Goal: Task Accomplishment & Management: Manage account settings

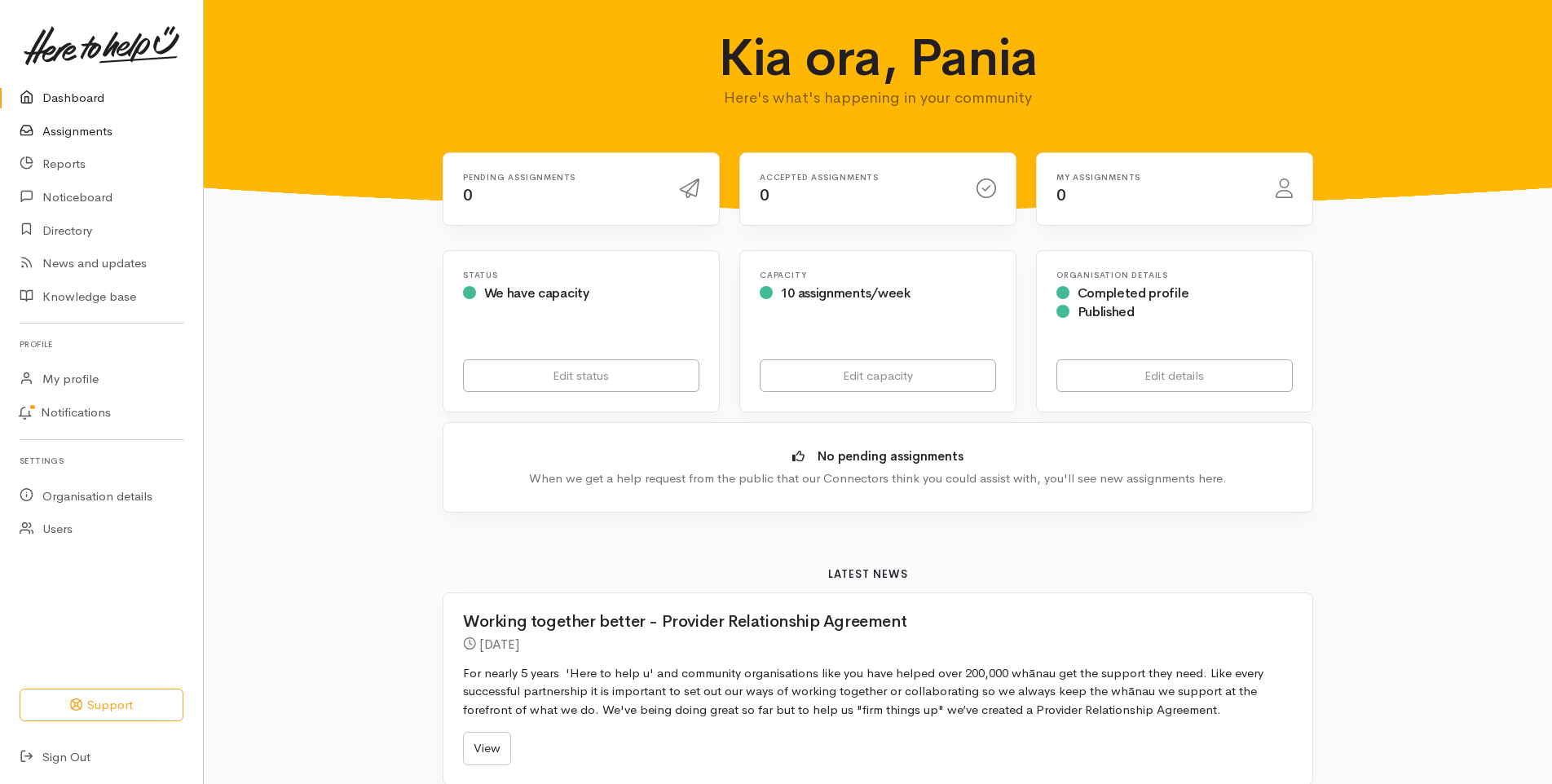
click at [94, 132] on link "Assignments" at bounding box center [101, 131] width 203 height 34
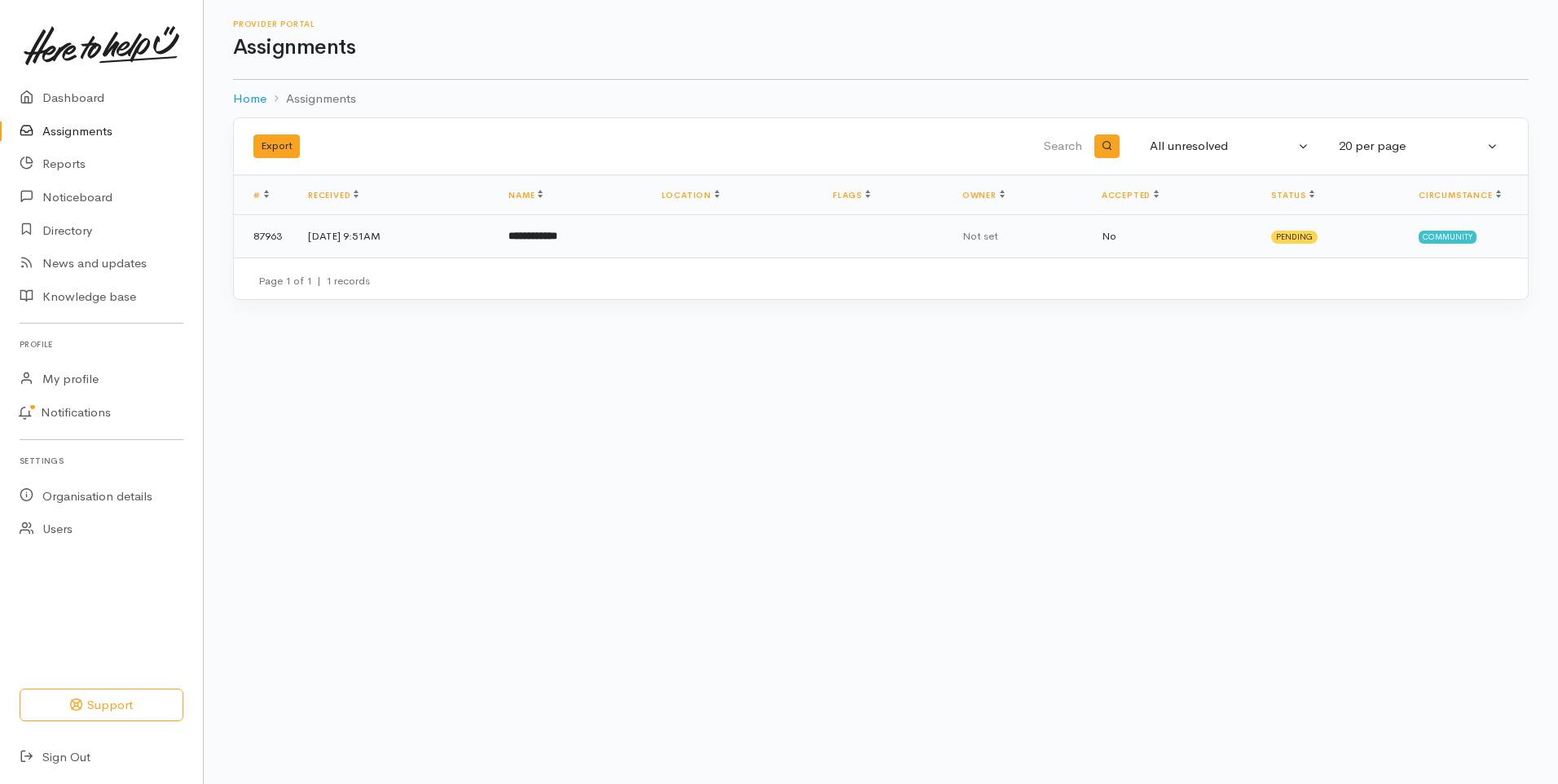
click at [558, 237] on b "**********" at bounding box center [533, 236] width 49 height 10
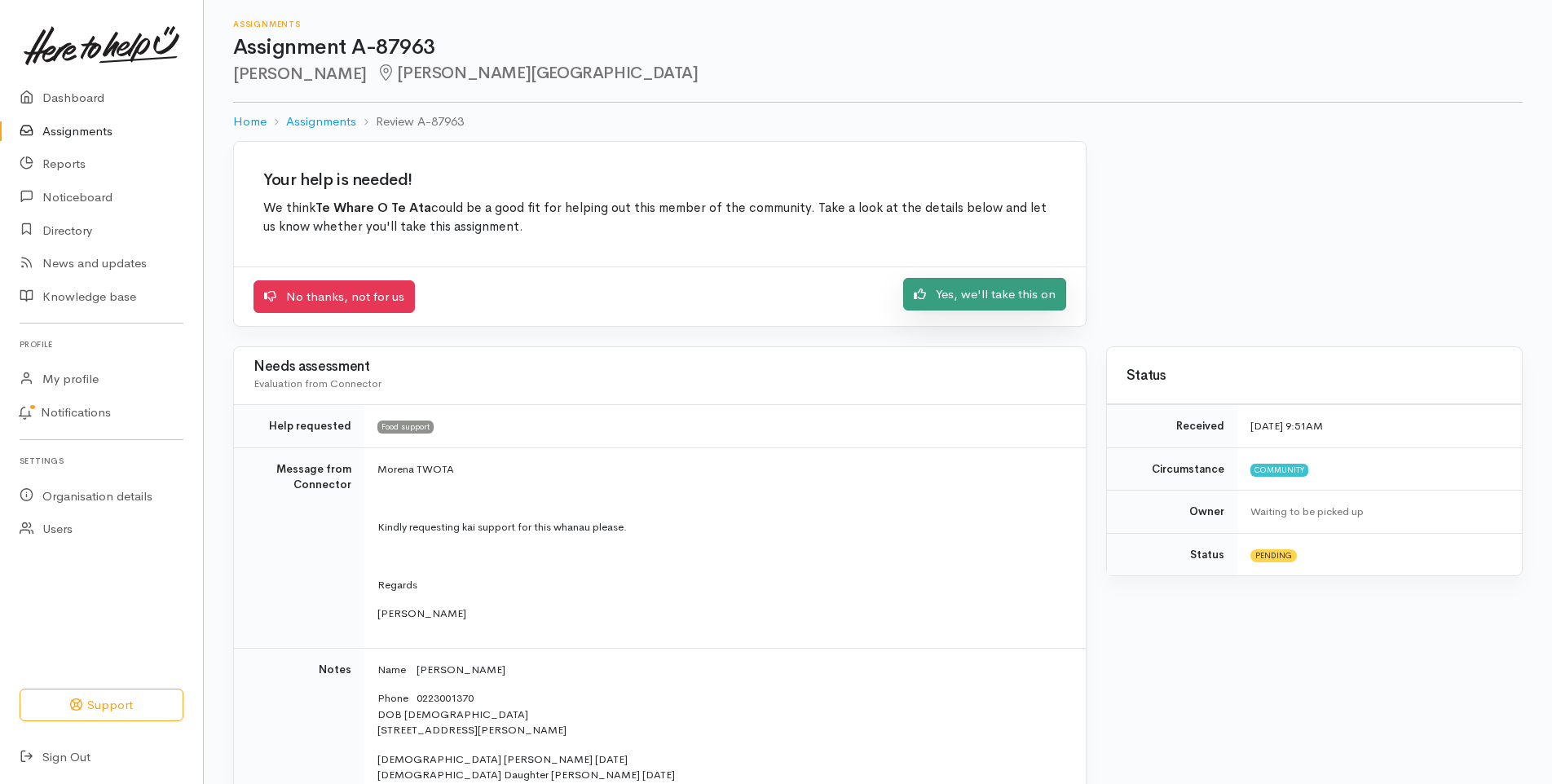
click at [1000, 293] on link "Yes, we'll take this on" at bounding box center [984, 294] width 163 height 34
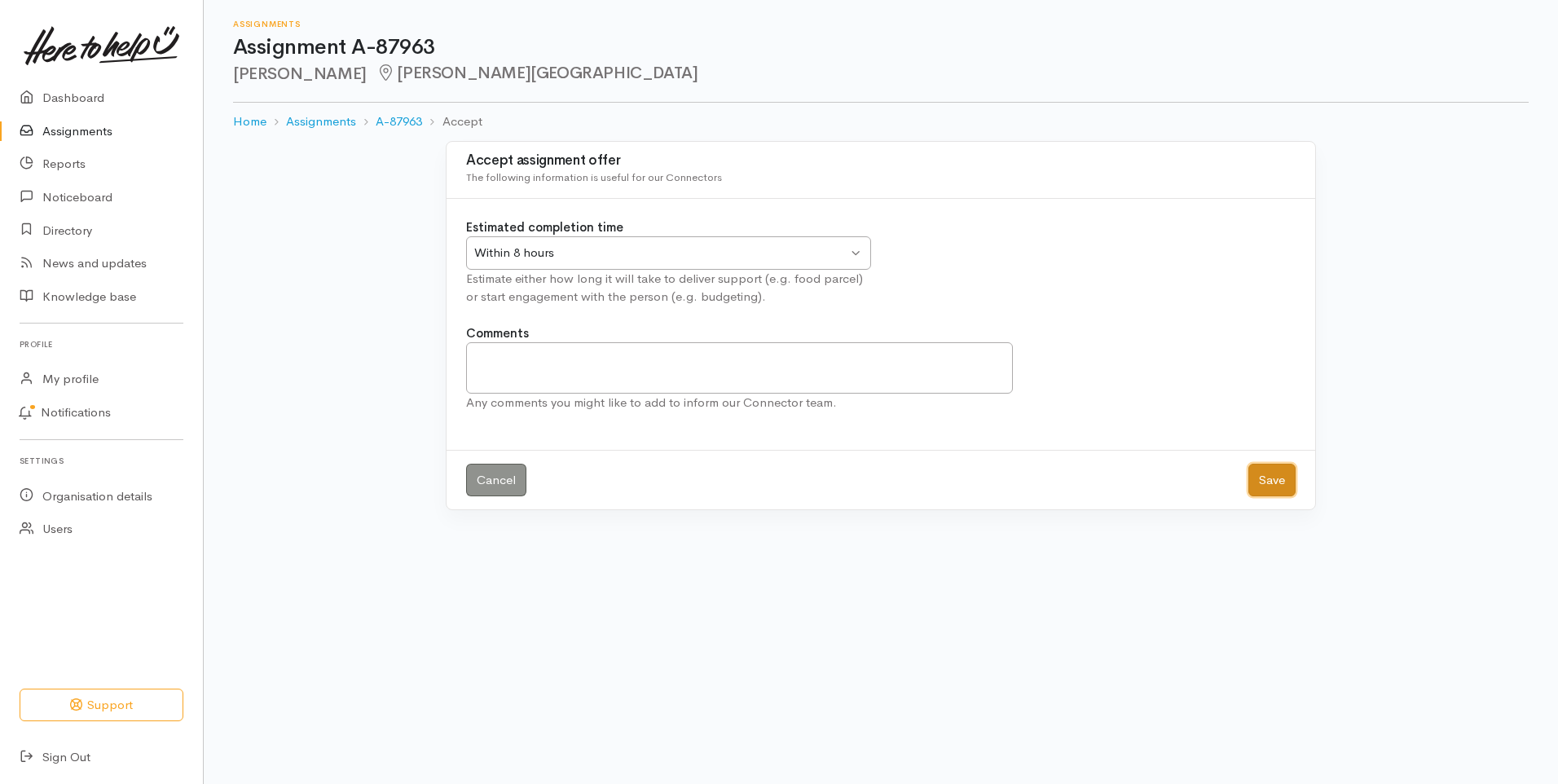
click at [1275, 481] on button "Save" at bounding box center [1272, 480] width 48 height 34
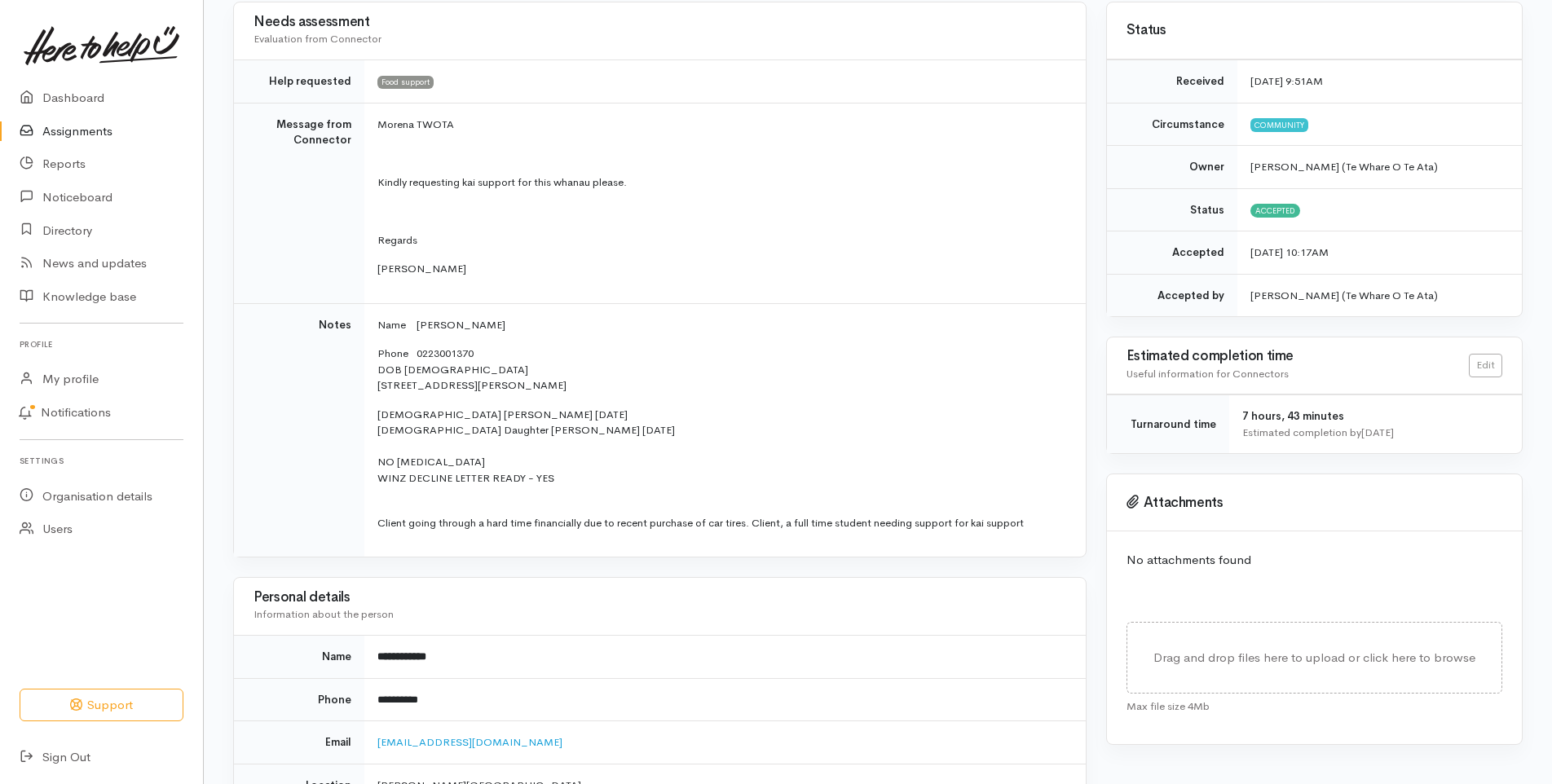
scroll to position [247, 0]
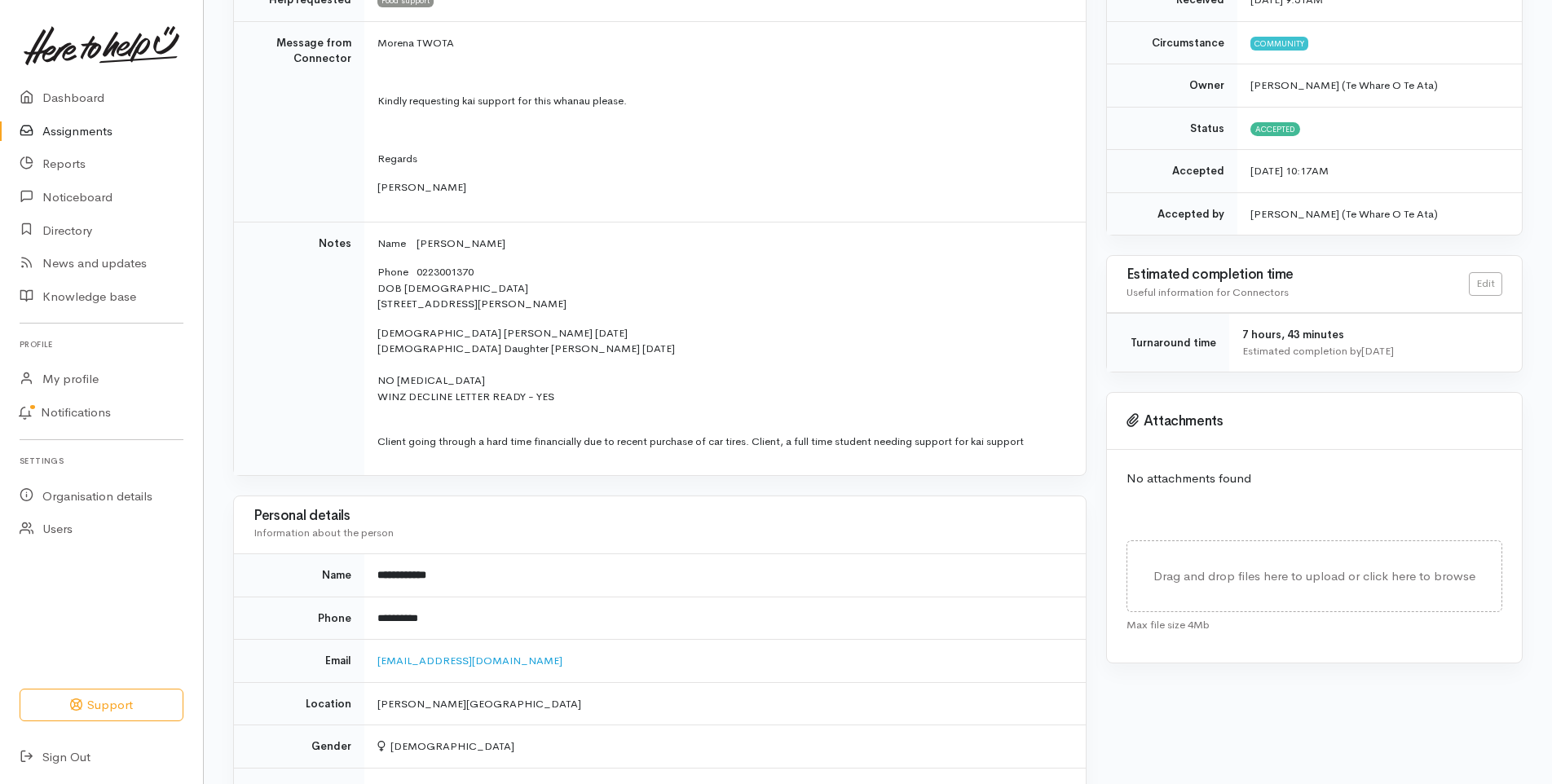
click at [75, 131] on link "Assignments" at bounding box center [101, 131] width 203 height 34
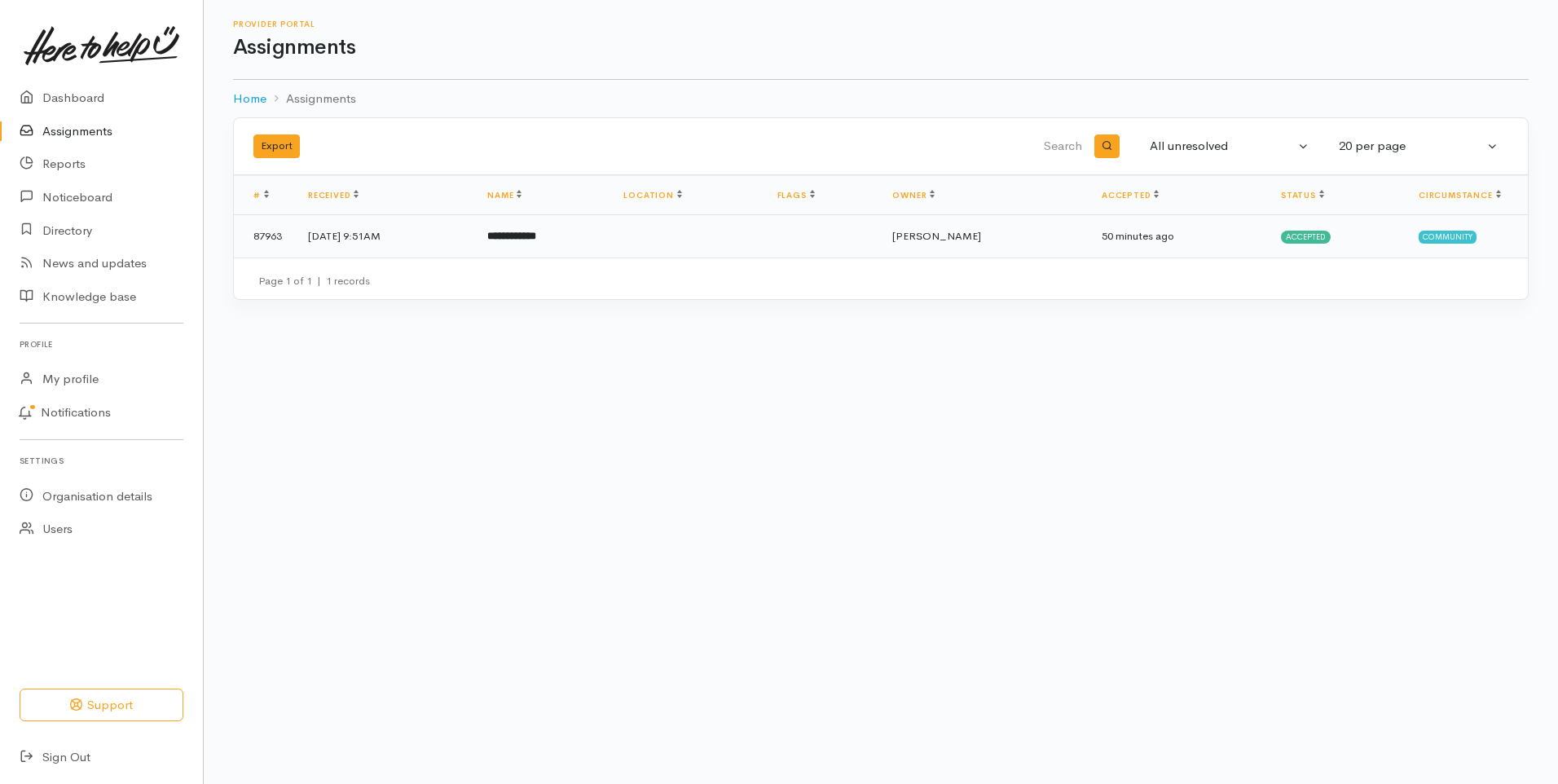
click at [536, 233] on b "**********" at bounding box center [512, 236] width 49 height 10
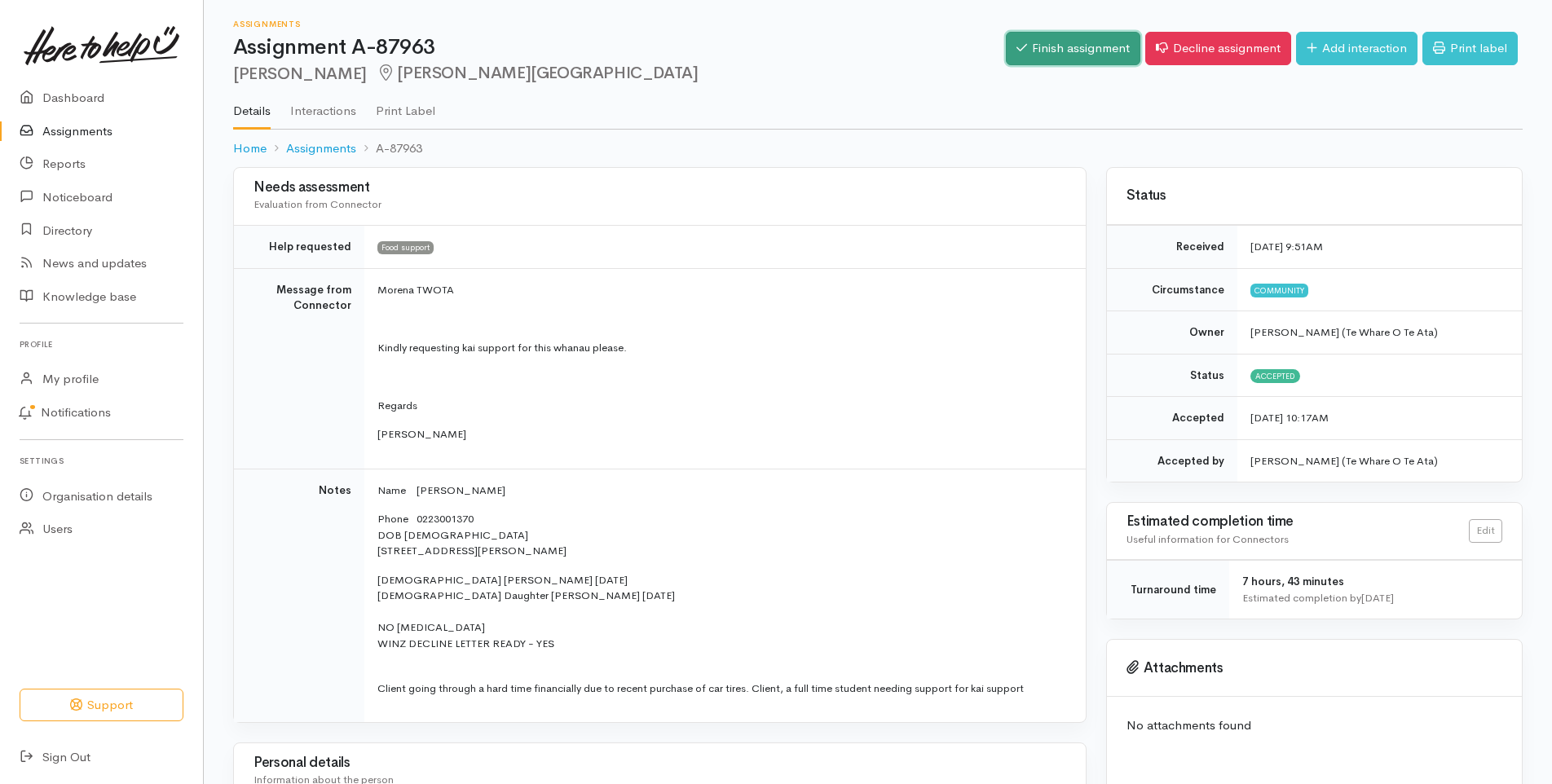
click at [1074, 44] on link "Finish assignment" at bounding box center [1073, 48] width 135 height 34
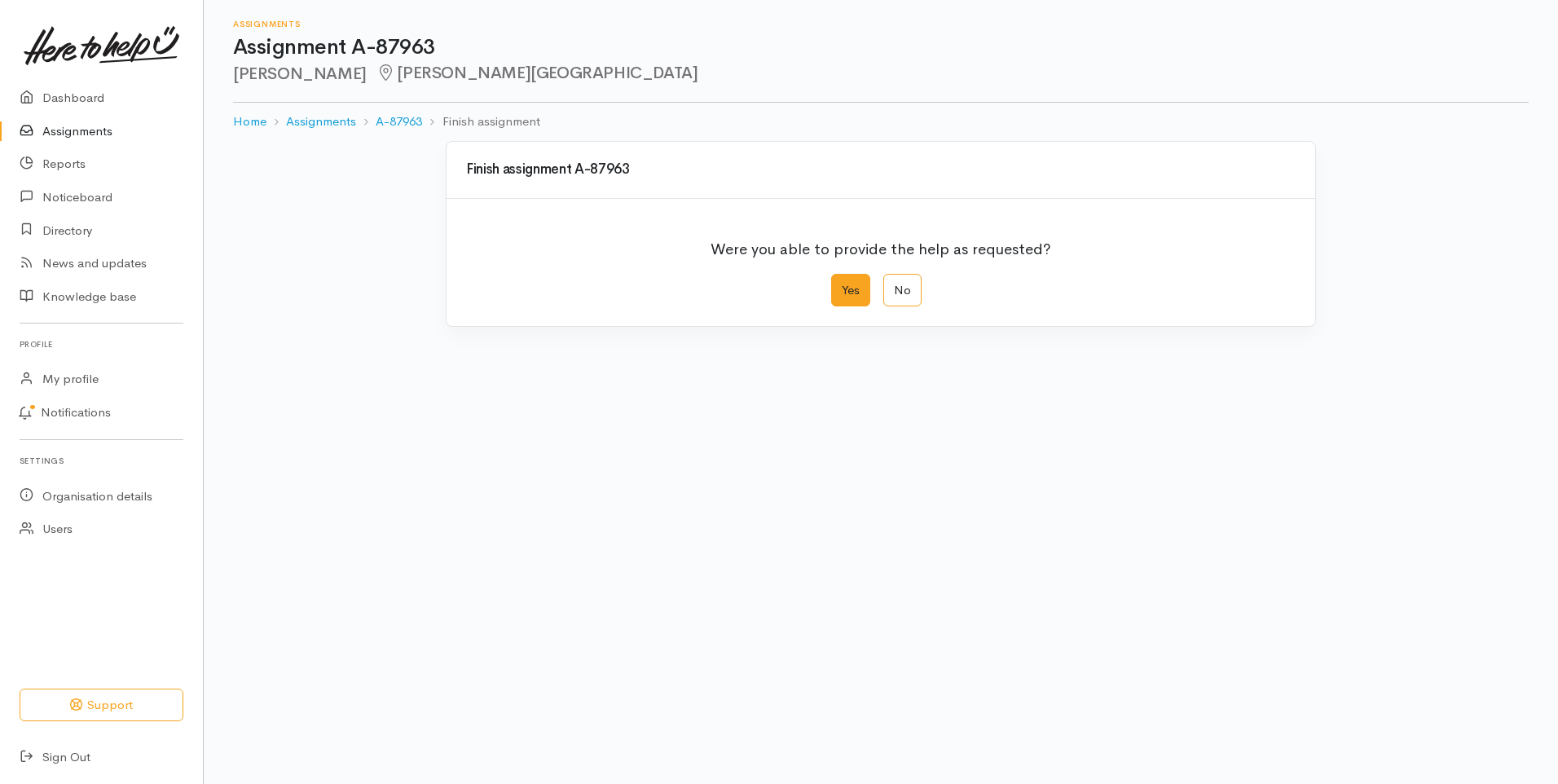
click at [856, 294] on label "Yes" at bounding box center [850, 290] width 39 height 34
click at [842, 284] on input "Yes" at bounding box center [836, 279] width 10 height 10
radio input "true"
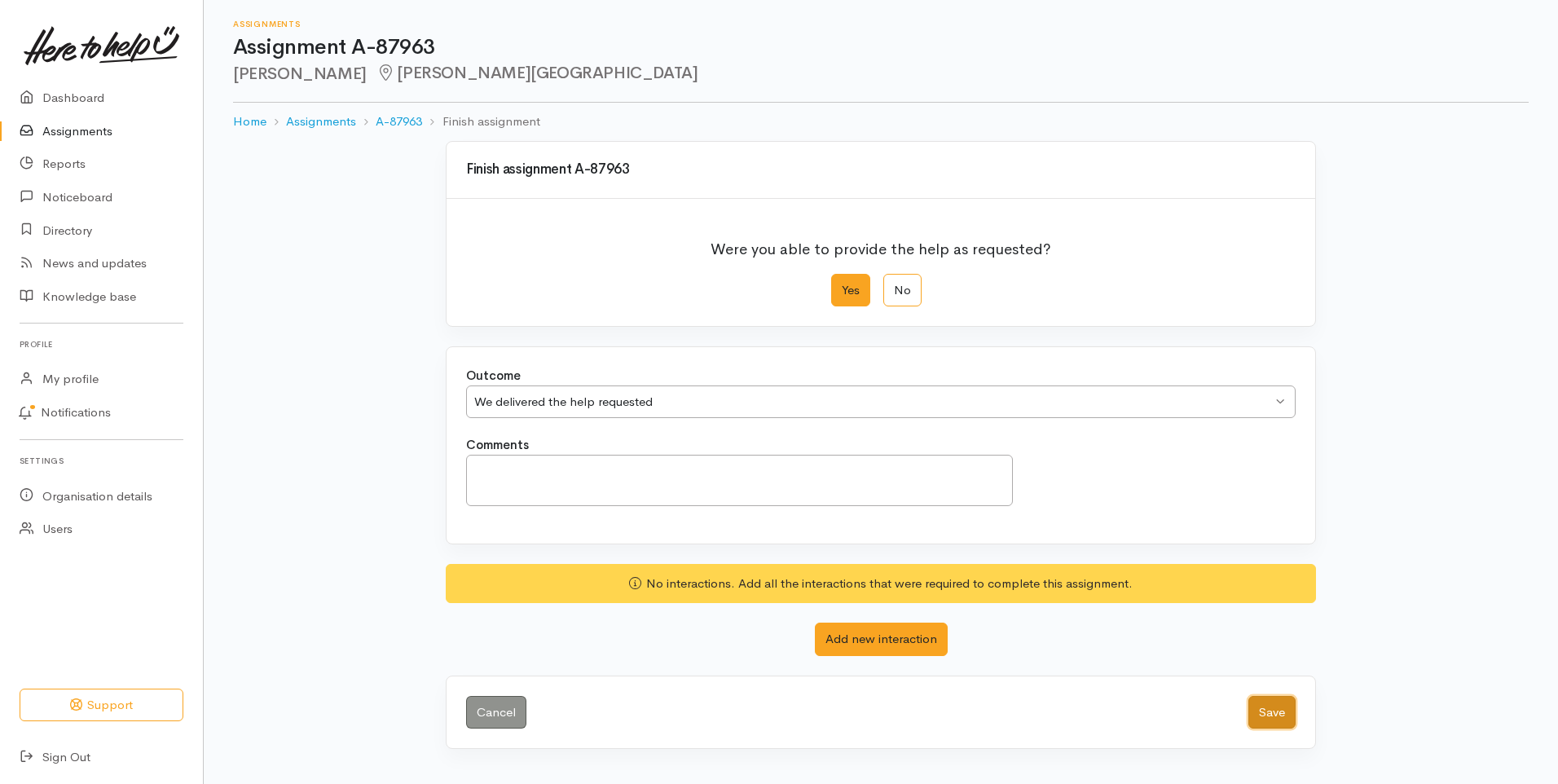
click at [1274, 711] on button "Save" at bounding box center [1272, 712] width 48 height 34
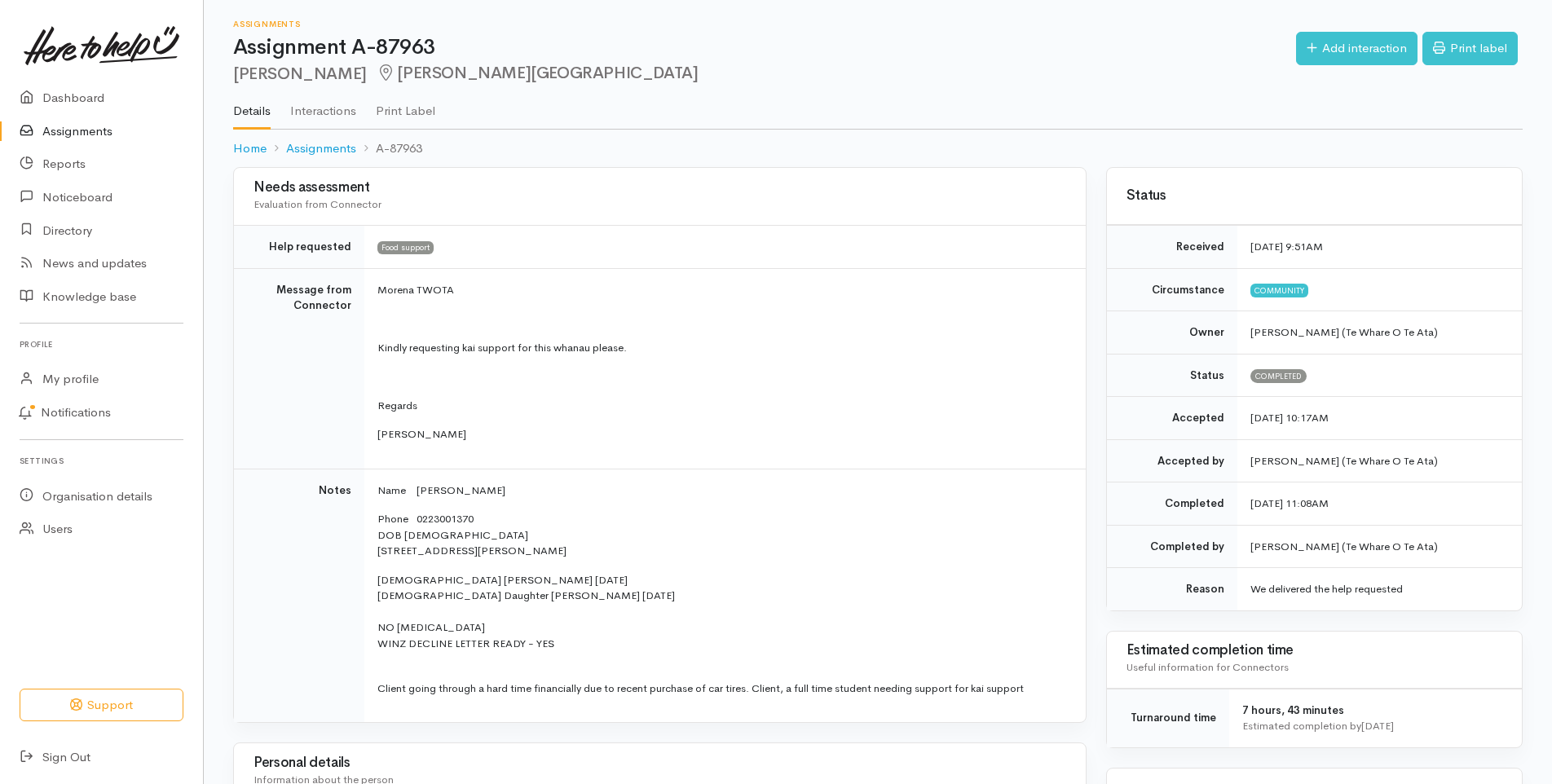
click at [79, 132] on link "Assignments" at bounding box center [101, 131] width 203 height 34
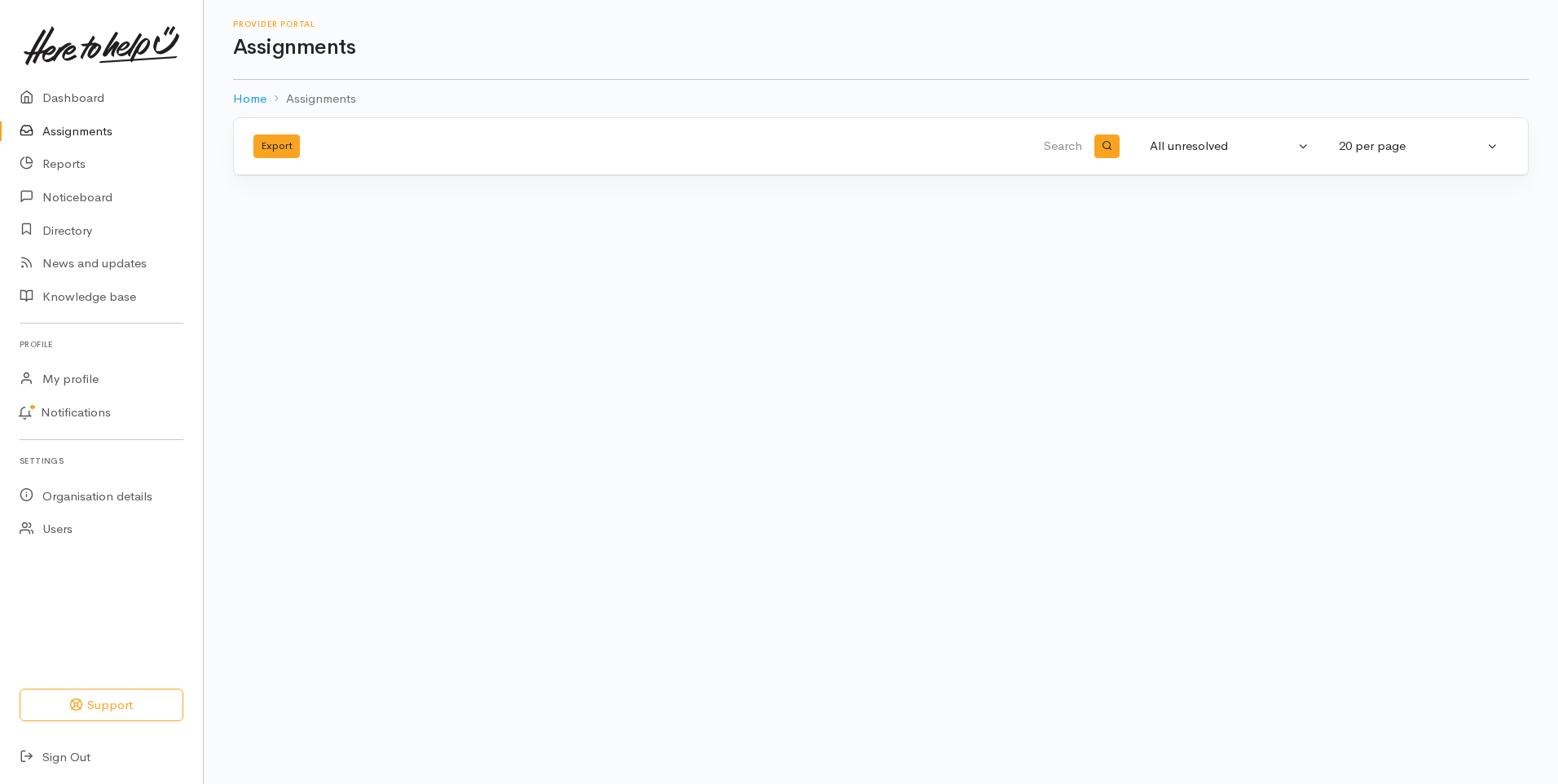
click at [63, 131] on link "Assignments" at bounding box center [101, 131] width 203 height 34
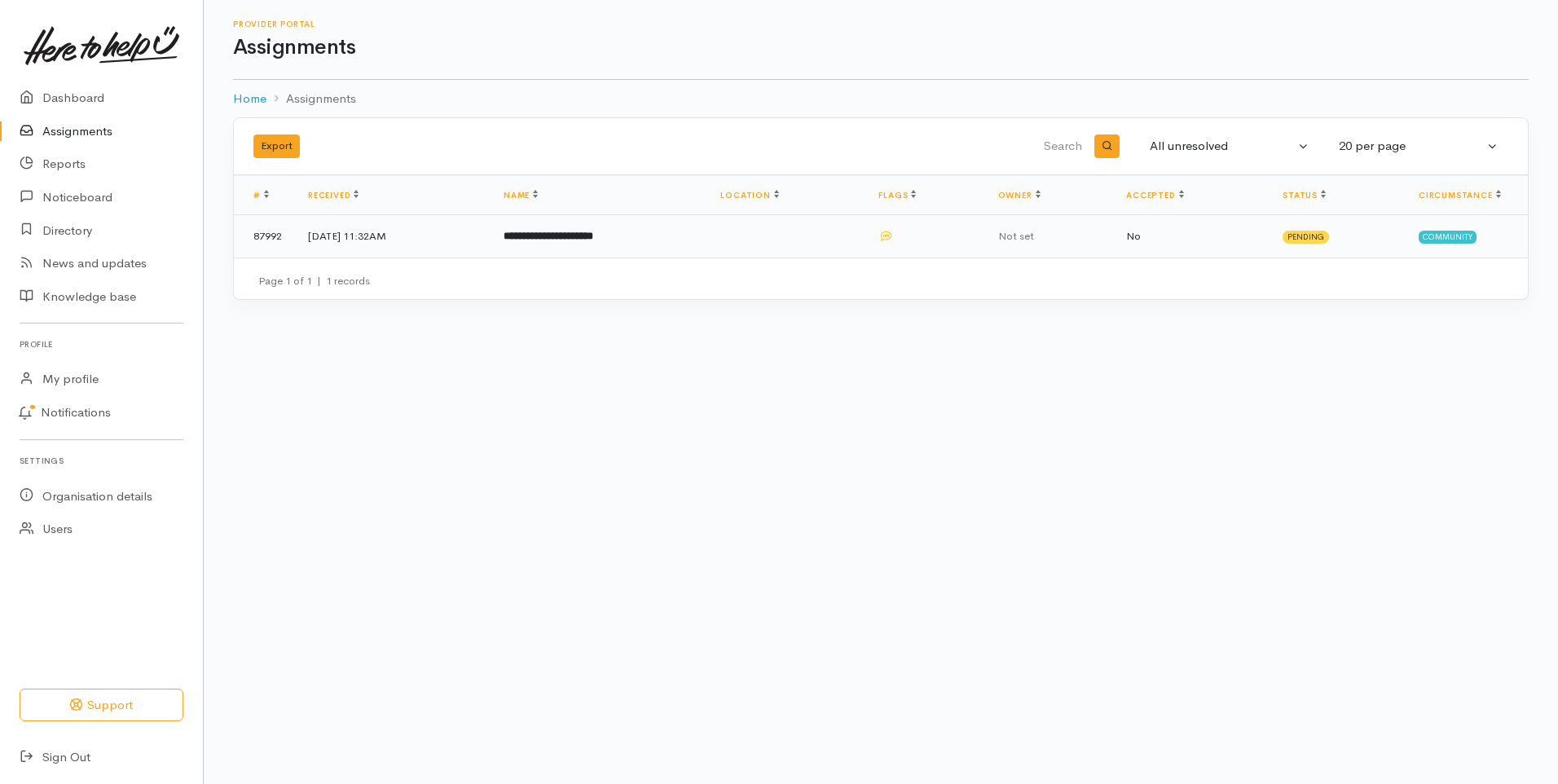
click at [593, 239] on b "**********" at bounding box center [548, 236] width 90 height 10
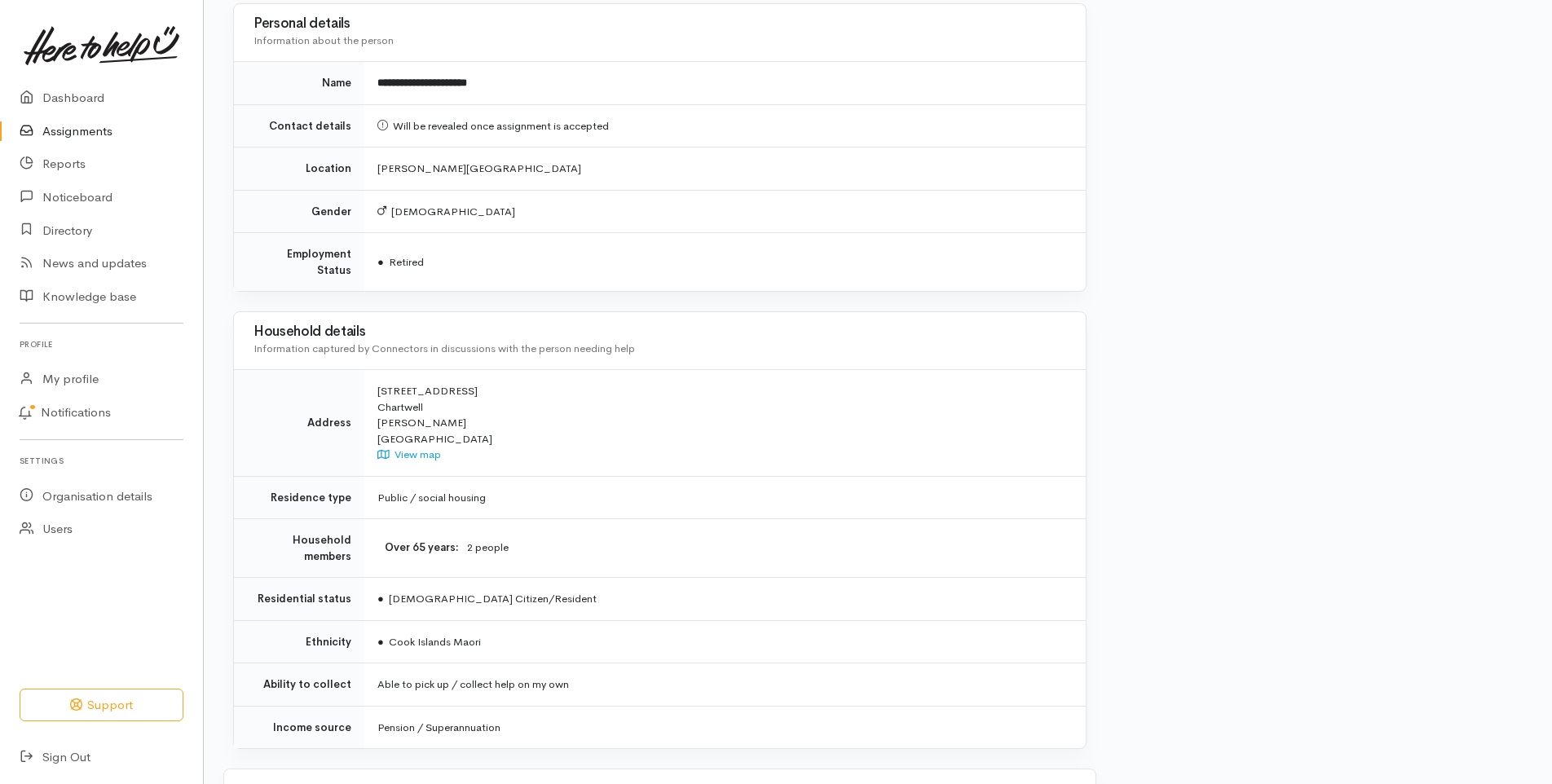
scroll to position [1028, 0]
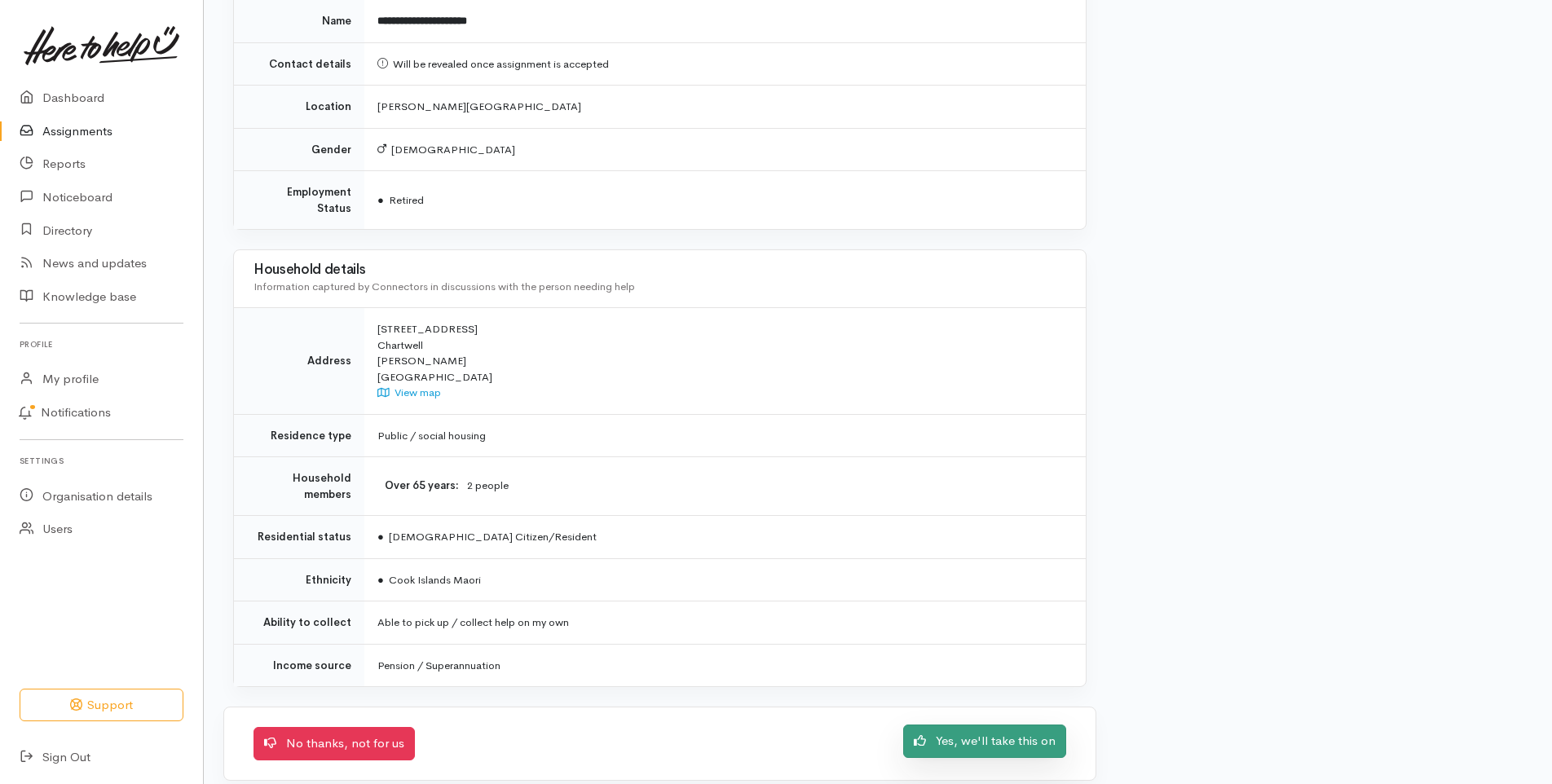
click at [959, 729] on link "Yes, we'll take this on" at bounding box center [984, 741] width 163 height 34
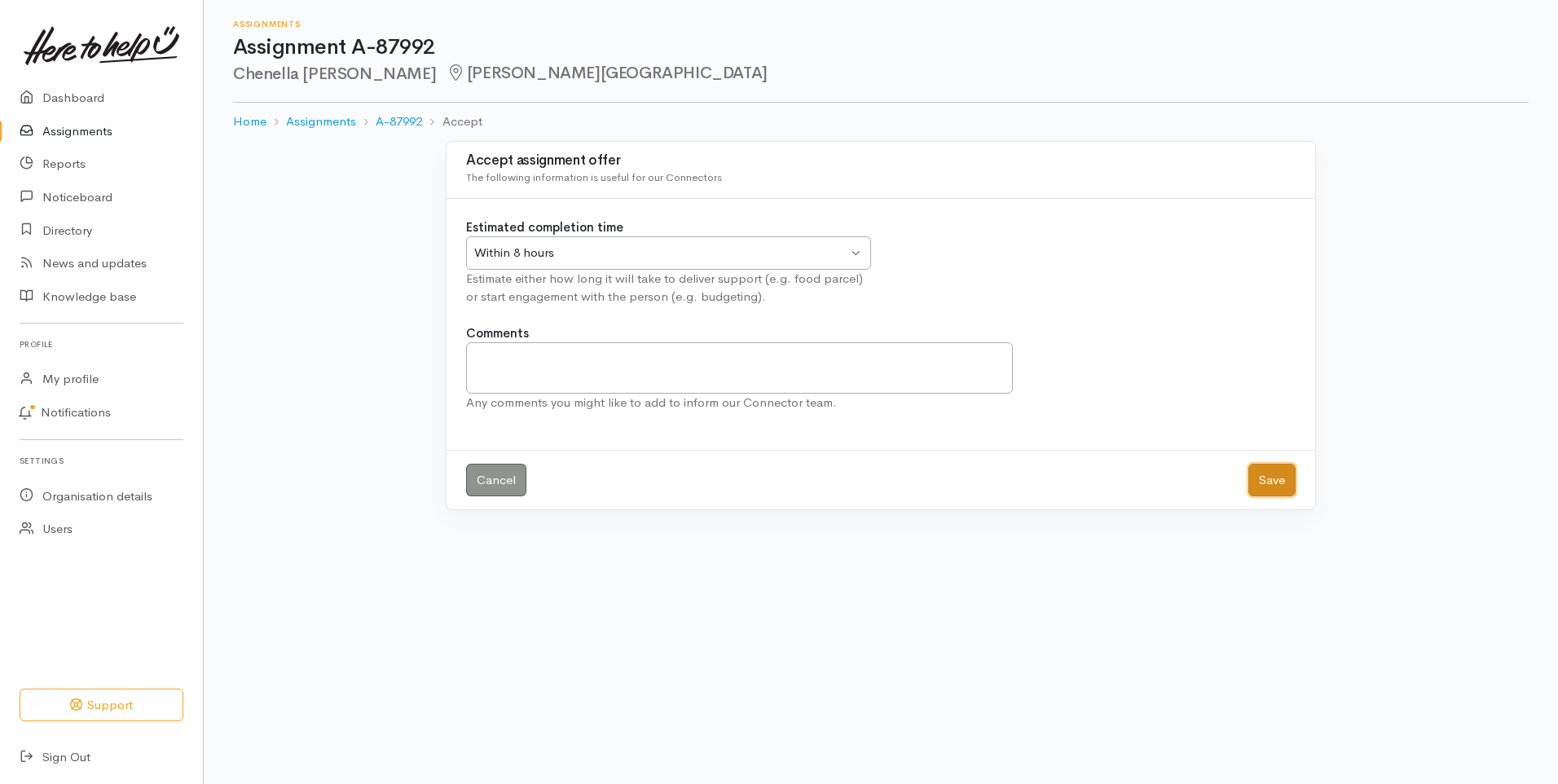
click at [1274, 486] on button "Save" at bounding box center [1272, 480] width 48 height 34
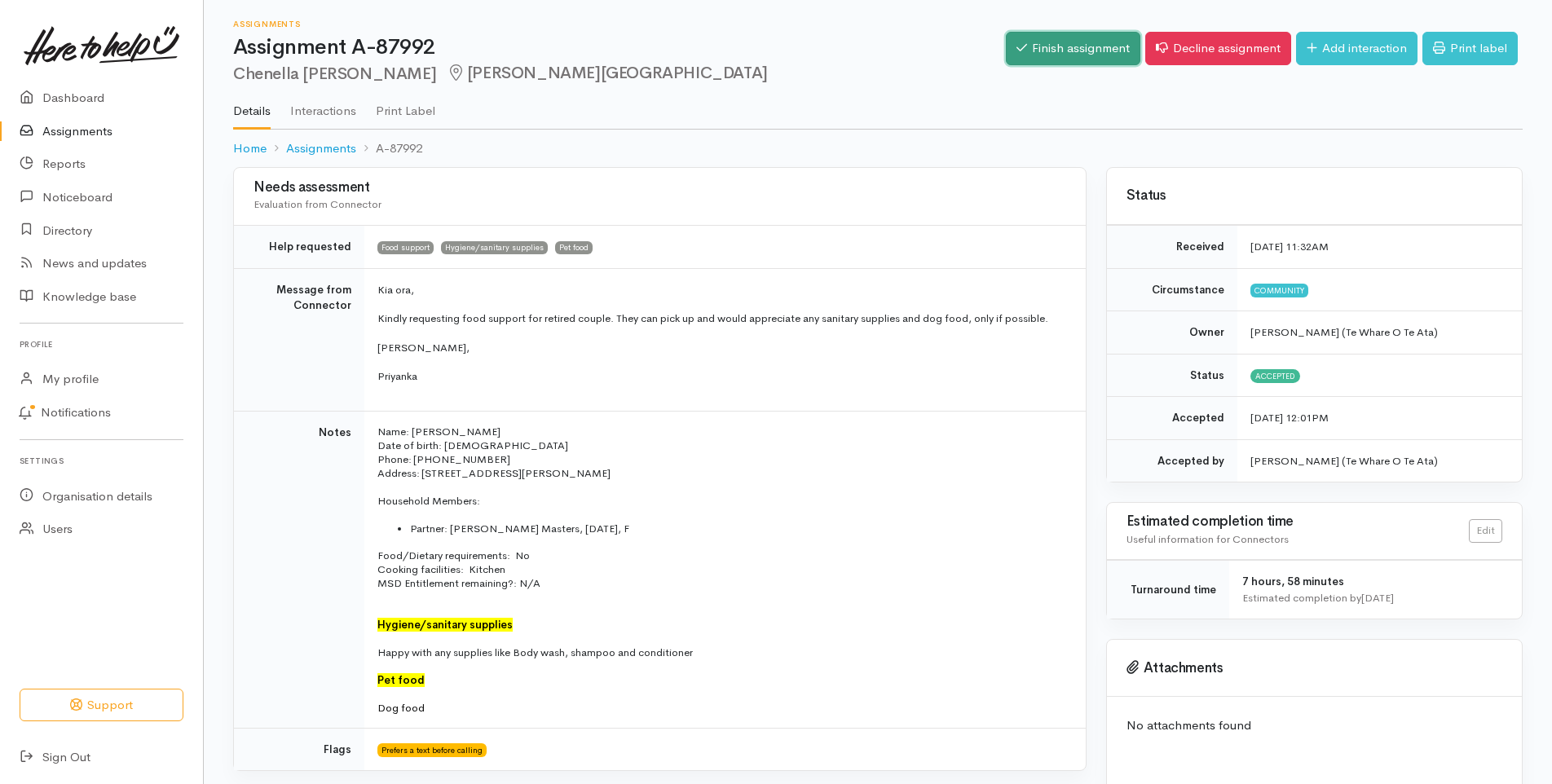
click at [1074, 40] on link "Finish assignment" at bounding box center [1073, 48] width 135 height 34
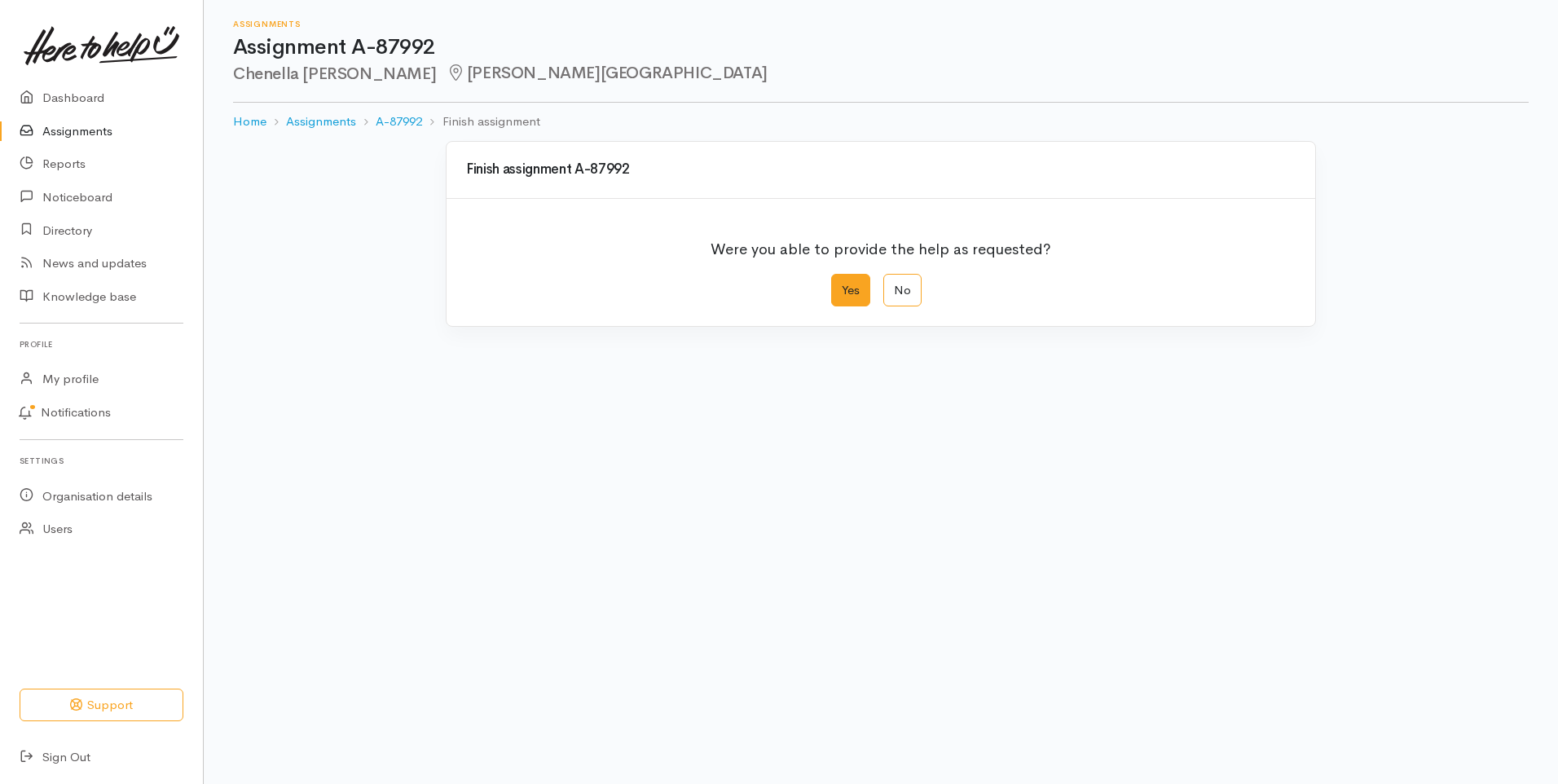
click at [853, 289] on label "Yes" at bounding box center [850, 290] width 39 height 34
click at [842, 284] on input "Yes" at bounding box center [836, 279] width 10 height 10
radio input "true"
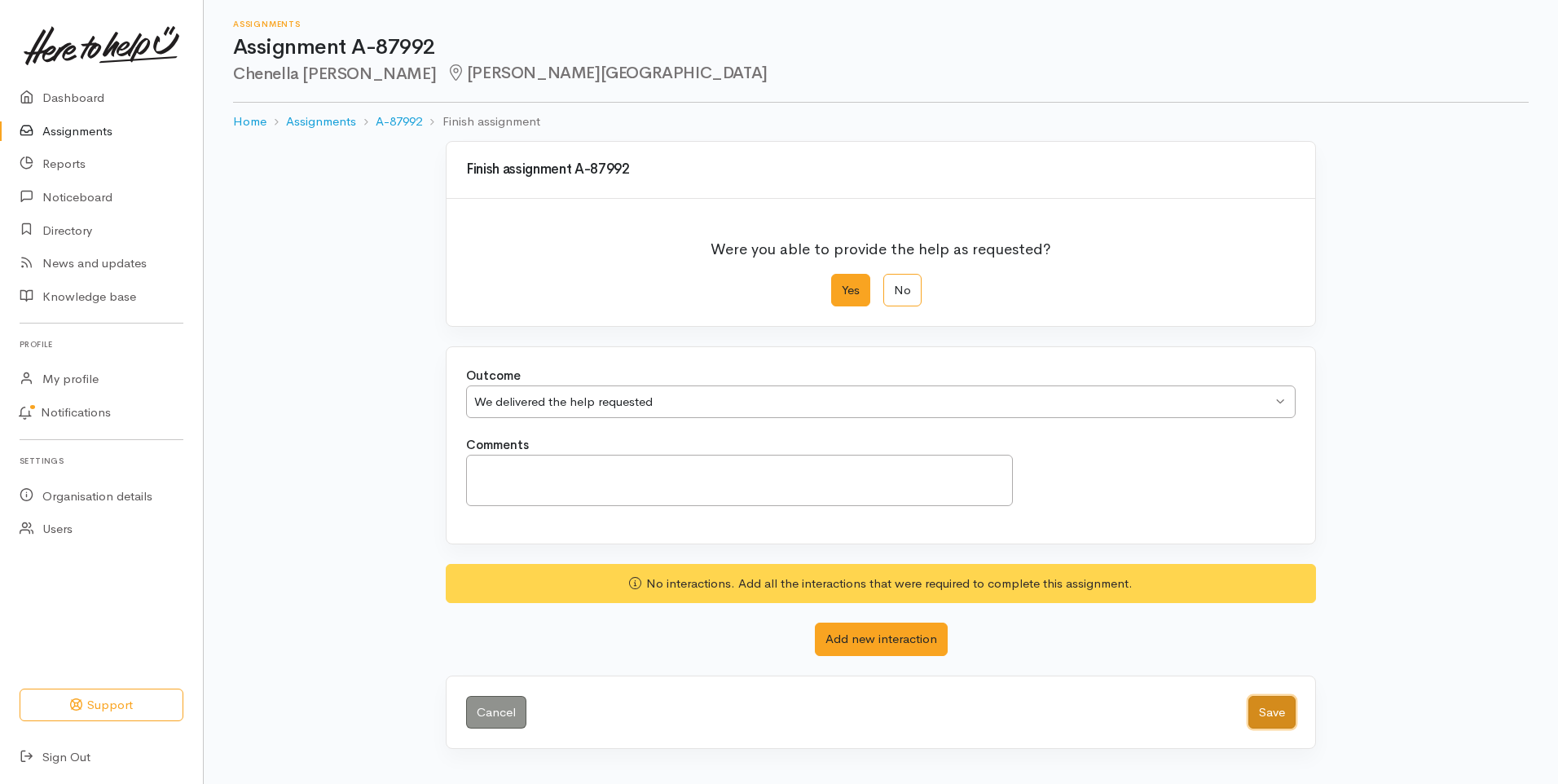
click at [1282, 711] on button "Save" at bounding box center [1272, 712] width 48 height 34
